Goal: Entertainment & Leisure: Consume media (video, audio)

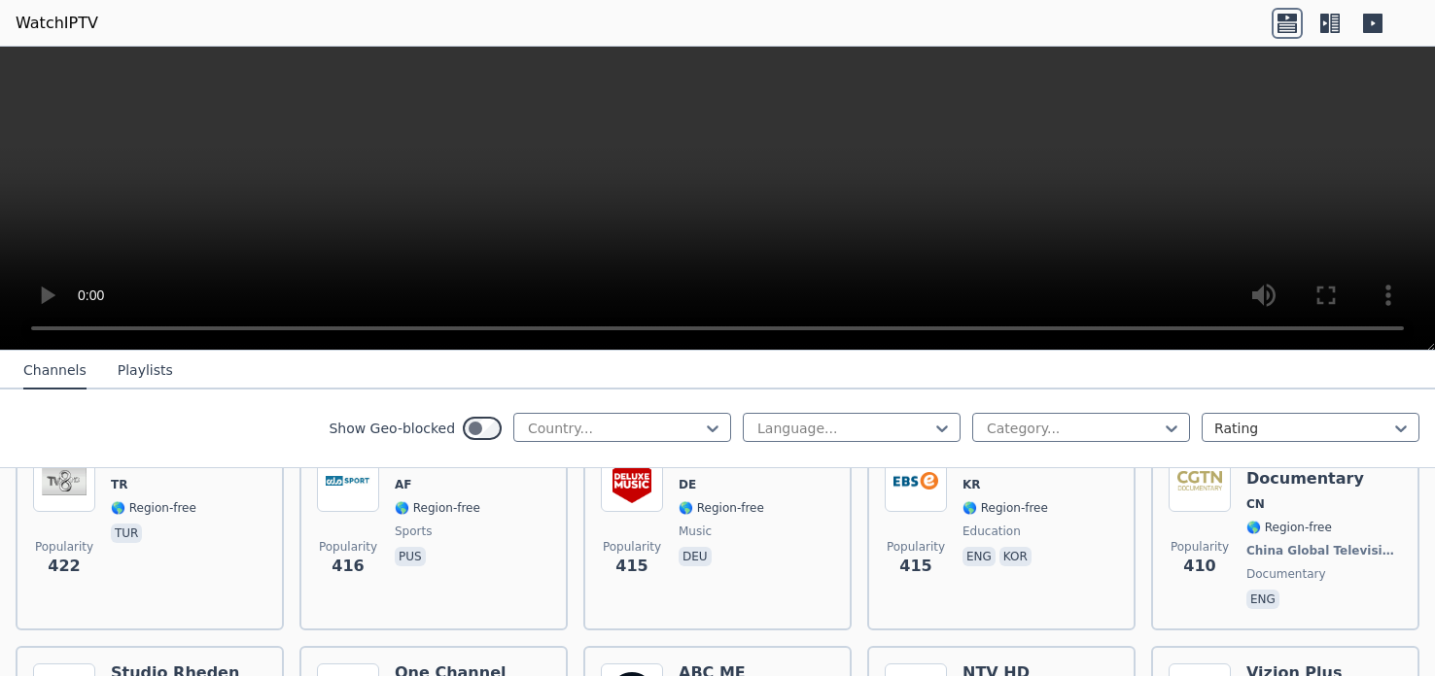
scroll to position [9172, 0]
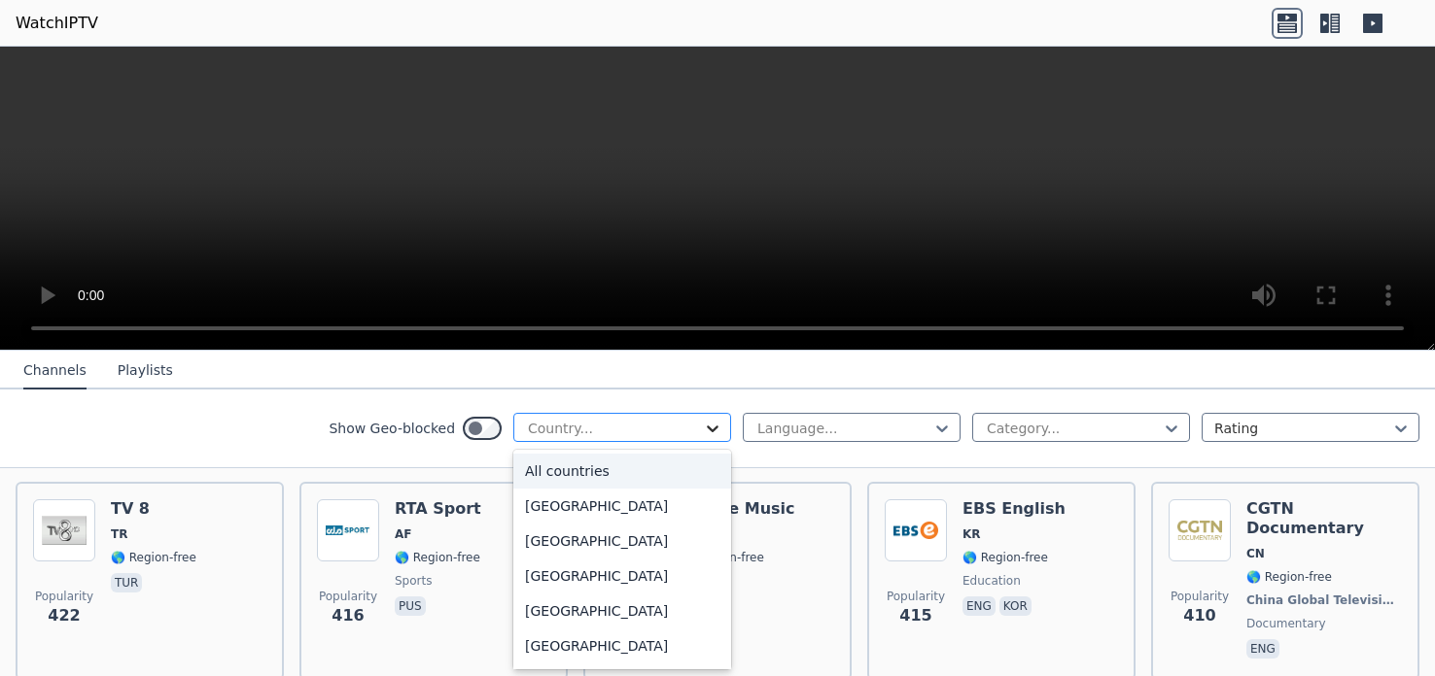
click at [712, 430] on icon at bounding box center [713, 429] width 12 height 7
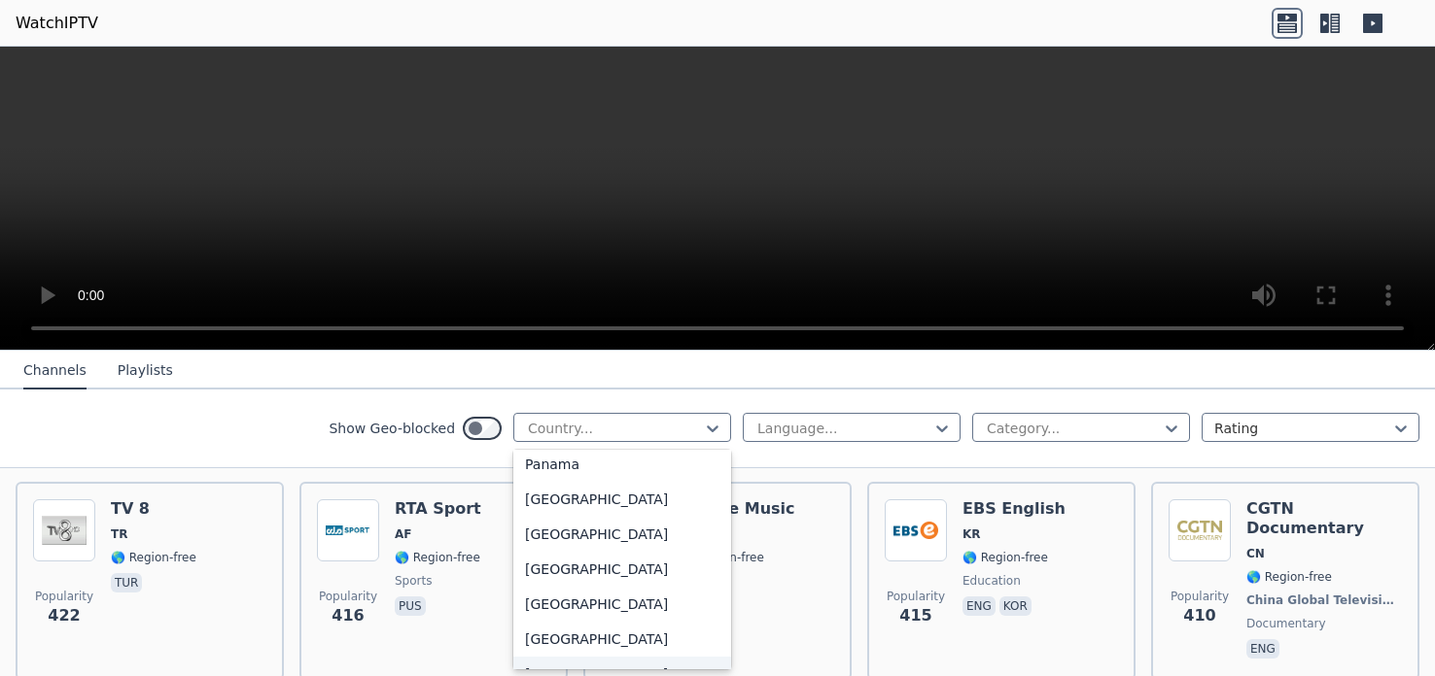
scroll to position [5065, 0]
click at [562, 643] on div "[GEOGRAPHIC_DATA]" at bounding box center [622, 639] width 218 height 35
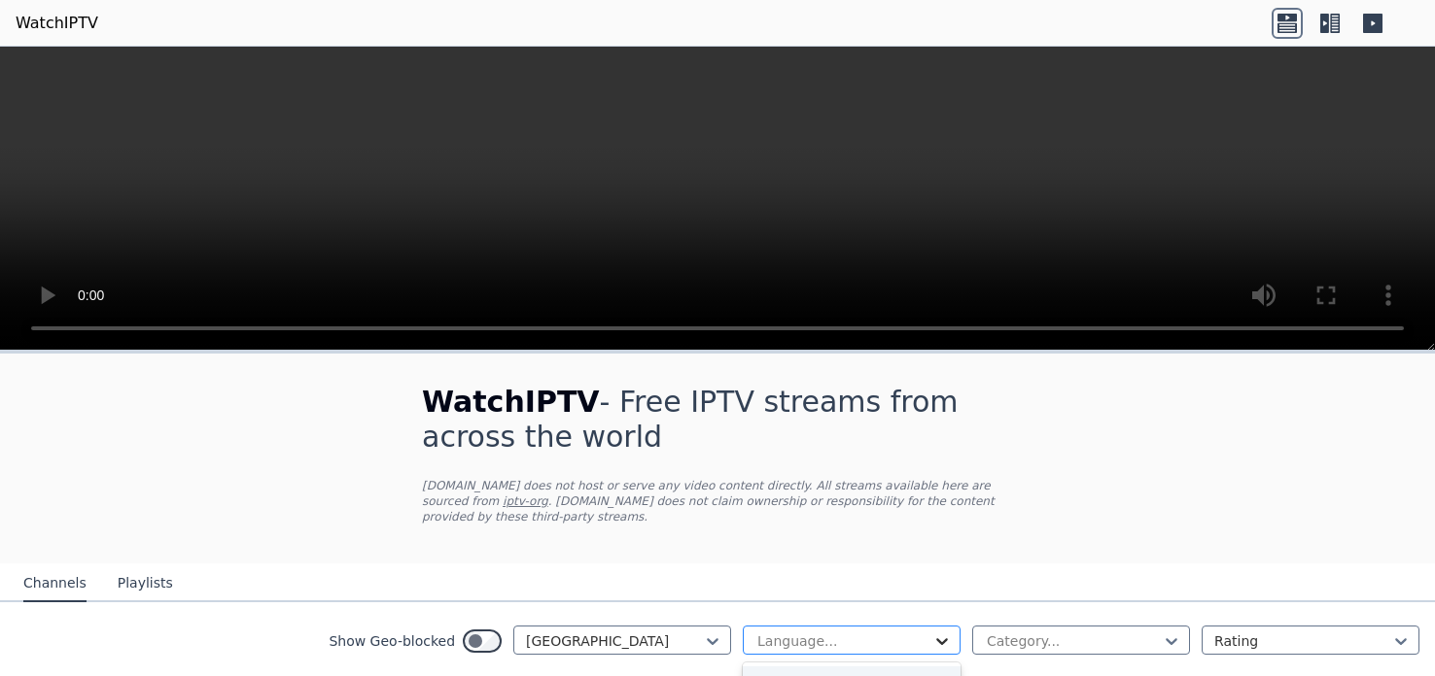
click at [941, 647] on icon at bounding box center [941, 641] width 19 height 19
click at [940, 640] on icon at bounding box center [942, 642] width 12 height 7
type input "*"
type input "**********"
click at [1168, 641] on icon at bounding box center [1171, 642] width 12 height 7
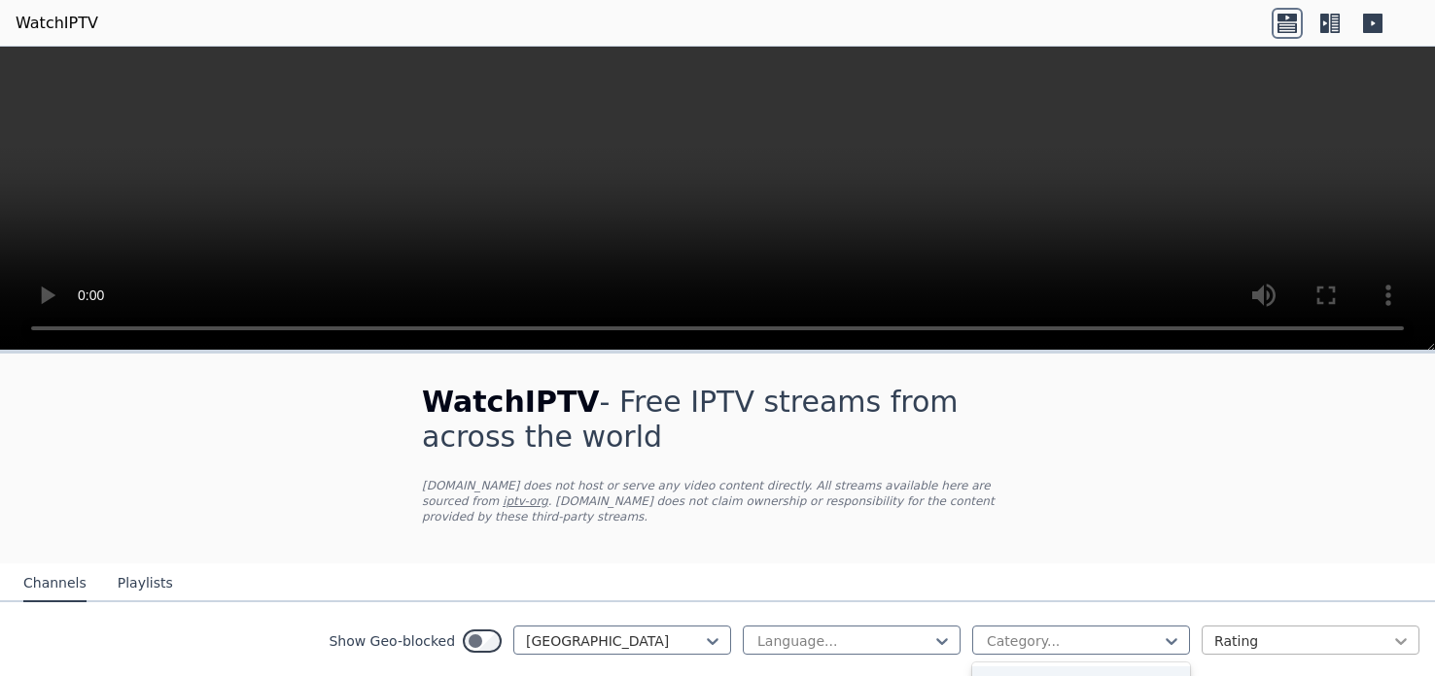
click at [1406, 641] on icon at bounding box center [1400, 641] width 19 height 19
click at [1012, 633] on div at bounding box center [1073, 641] width 177 height 19
type input "******"
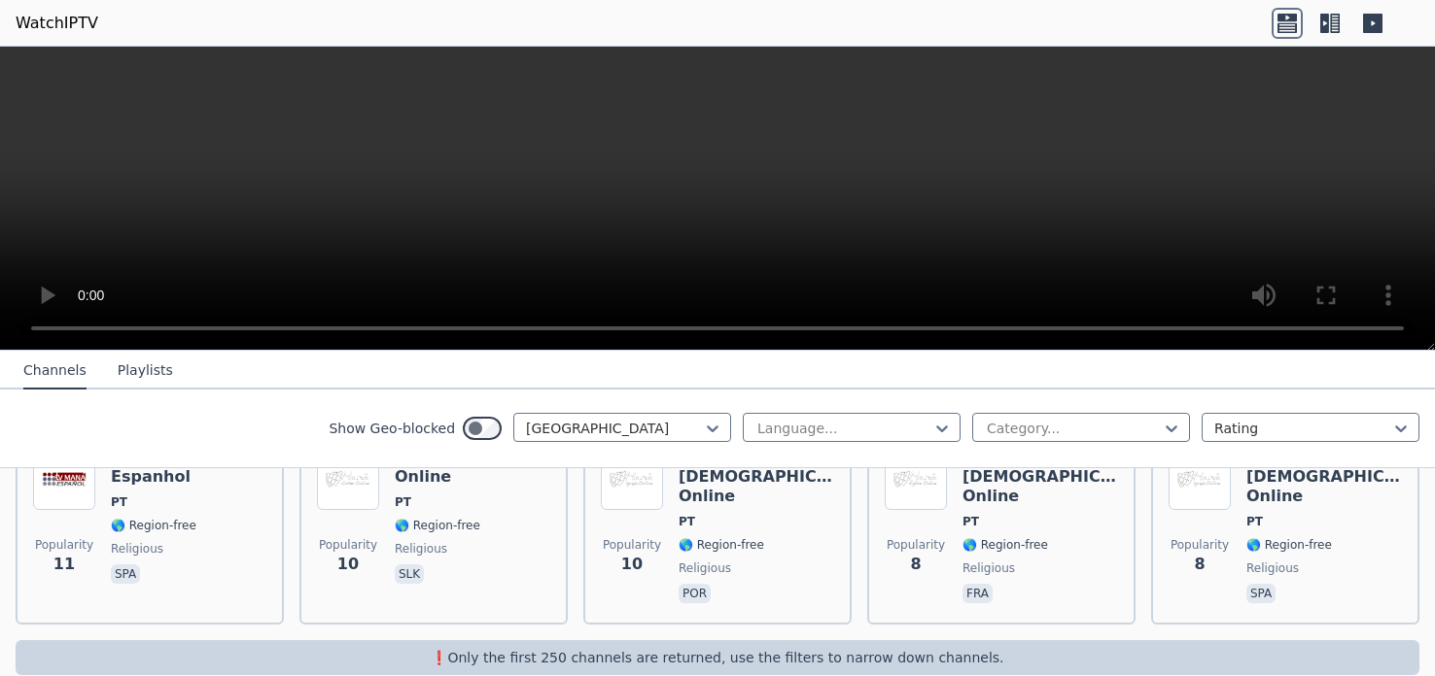
scroll to position [1223, 0]
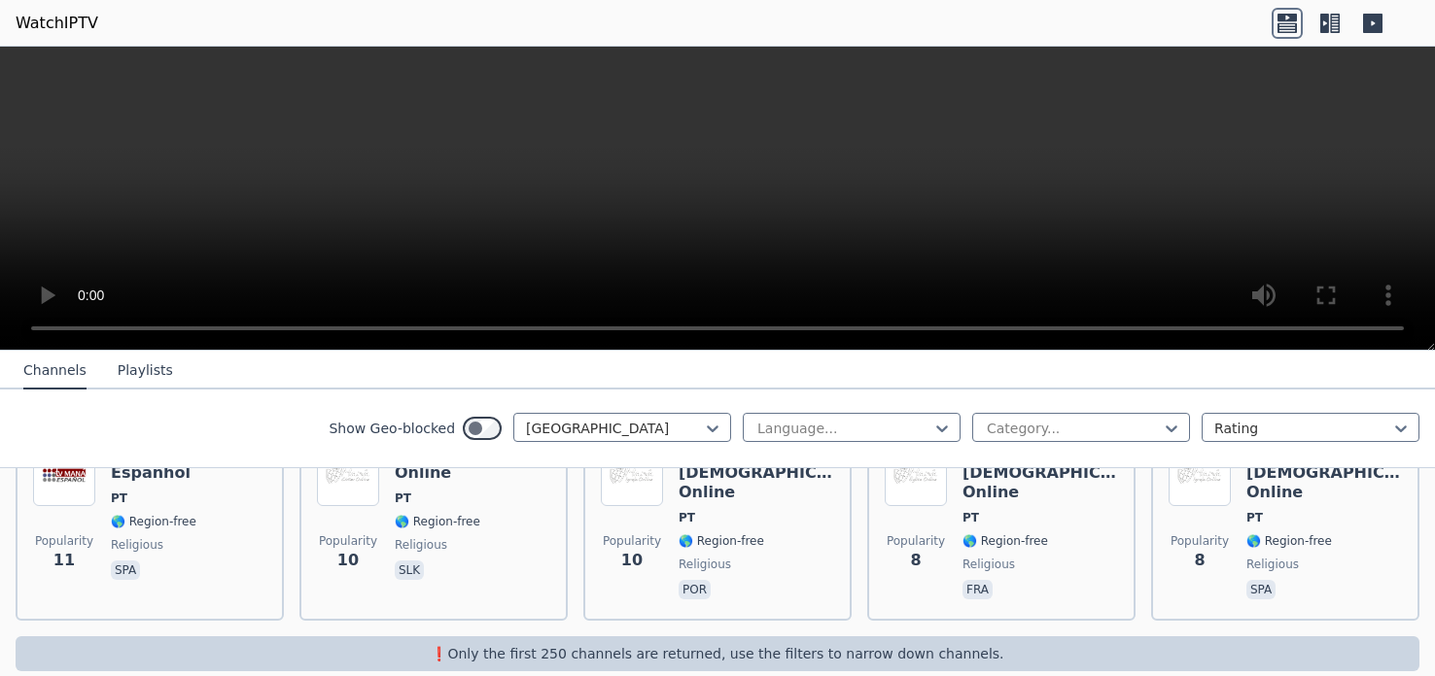
click at [810, 644] on p "❗️Only the first 250 channels are returned, use the filters to narrow down chan…" at bounding box center [717, 653] width 1388 height 19
click at [1007, 420] on div at bounding box center [1073, 428] width 177 height 19
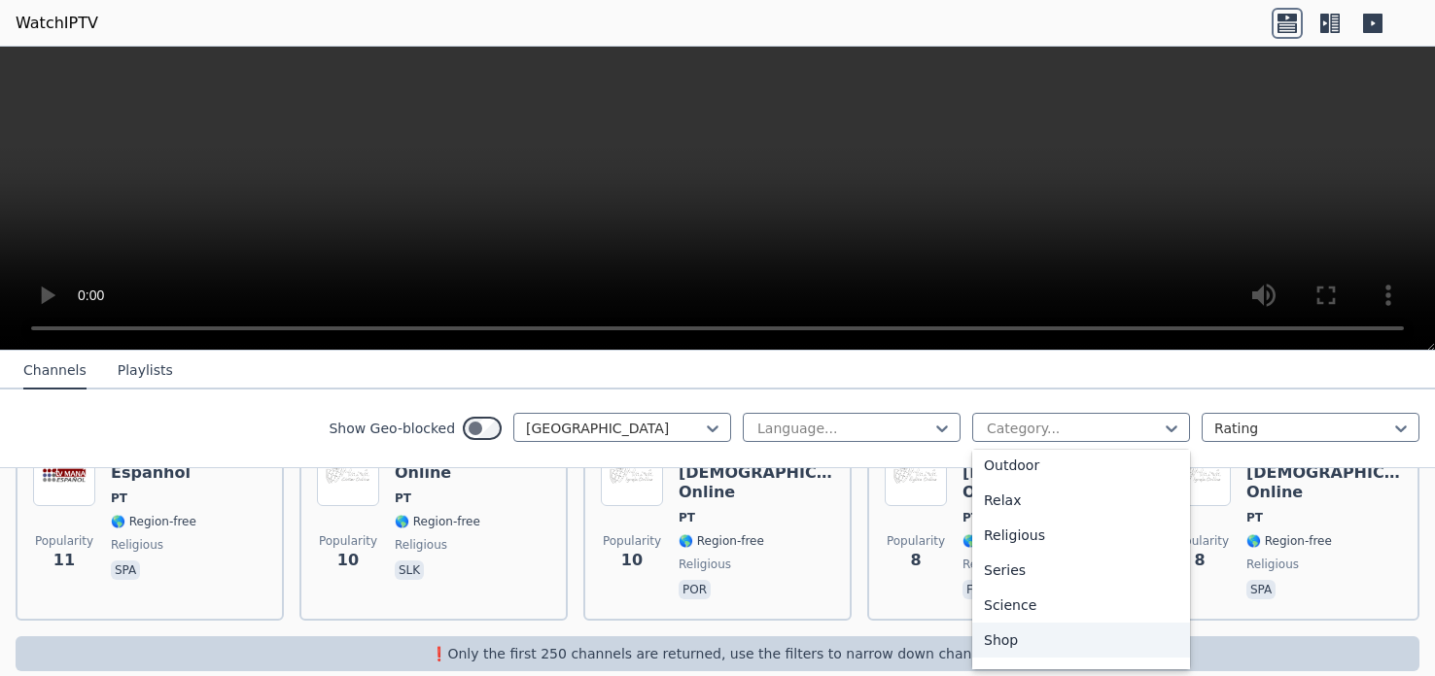
scroll to position [672, 0]
click at [1025, 643] on div "Sports" at bounding box center [1081, 639] width 218 height 35
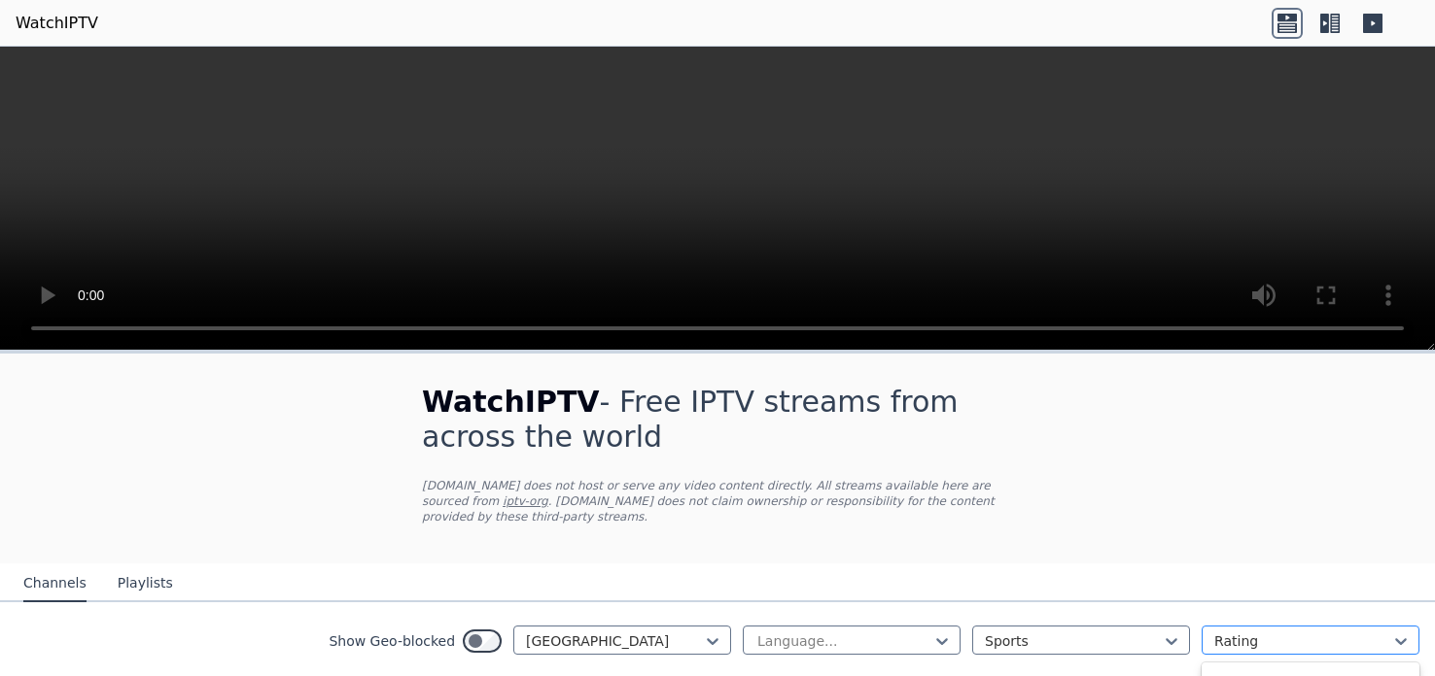
click at [1333, 642] on div at bounding box center [1302, 641] width 177 height 19
type input "*******"
click at [1385, 512] on div "WatchIPTV - Free IPTV streams from across the world [DOMAIN_NAME] does not host…" at bounding box center [717, 566] width 1435 height 425
click at [1062, 82] on video at bounding box center [717, 199] width 1435 height 304
drag, startPoint x: 1433, startPoint y: 50, endPoint x: 1385, endPoint y: 482, distance: 435.1
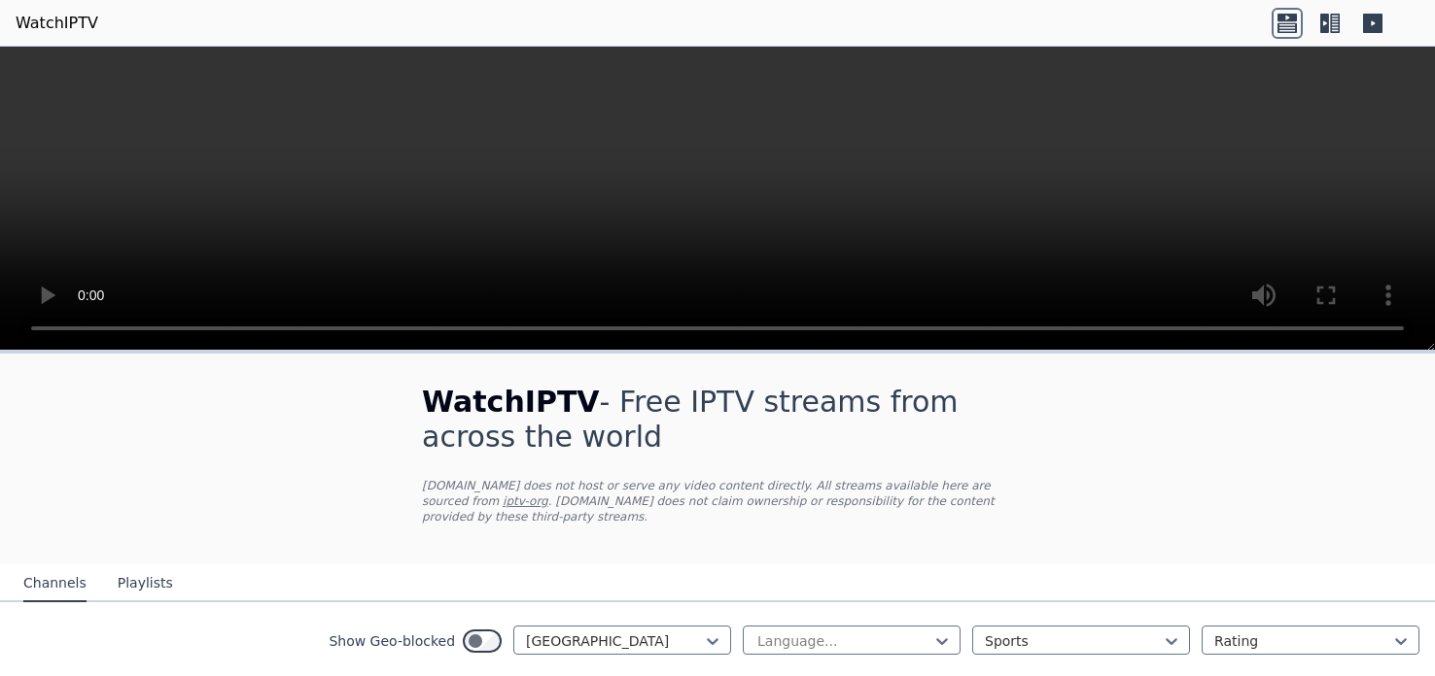
click at [1385, 482] on div "WatchIPTV - Free IPTV streams from across the world [DOMAIN_NAME] does not host…" at bounding box center [717, 362] width 1435 height 630
